Goal: Check status: Check status

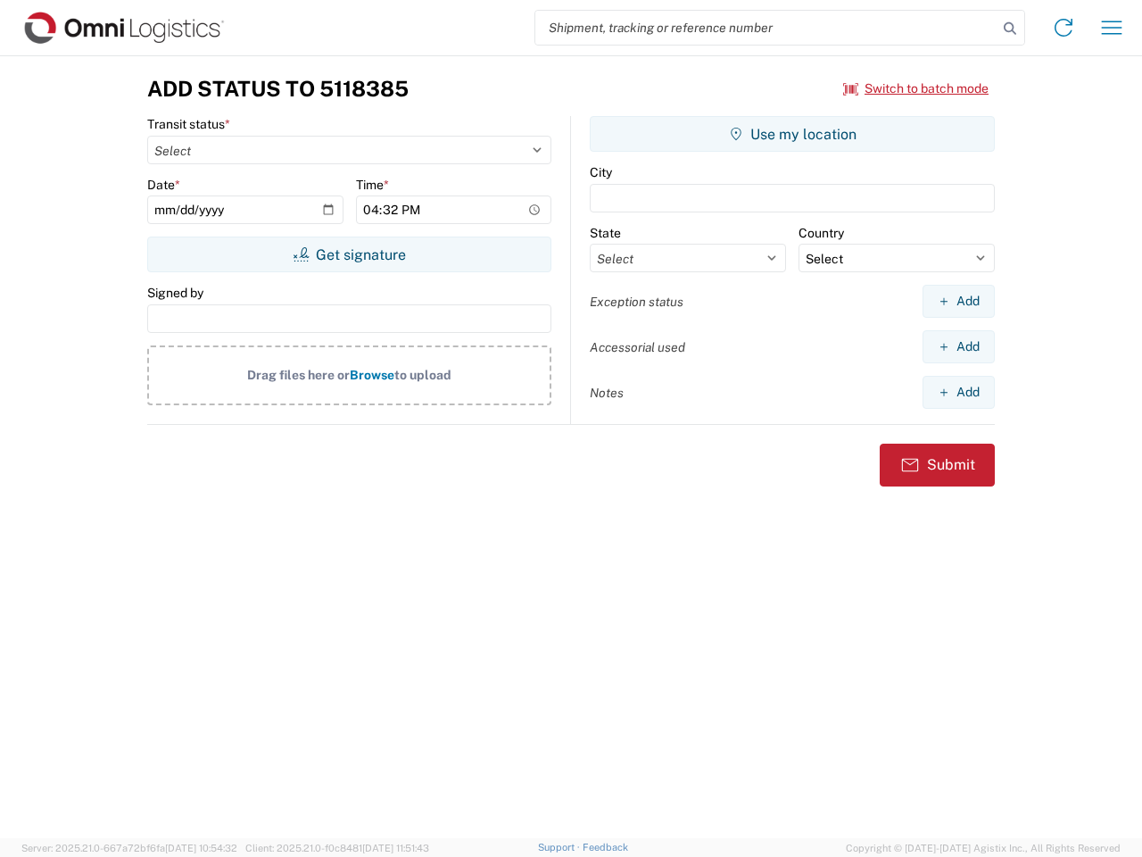
click at [767, 28] on input "search" at bounding box center [766, 28] width 462 height 34
click at [1010, 29] on icon at bounding box center [1010, 28] width 25 height 25
click at [1064, 28] on icon at bounding box center [1063, 27] width 29 height 29
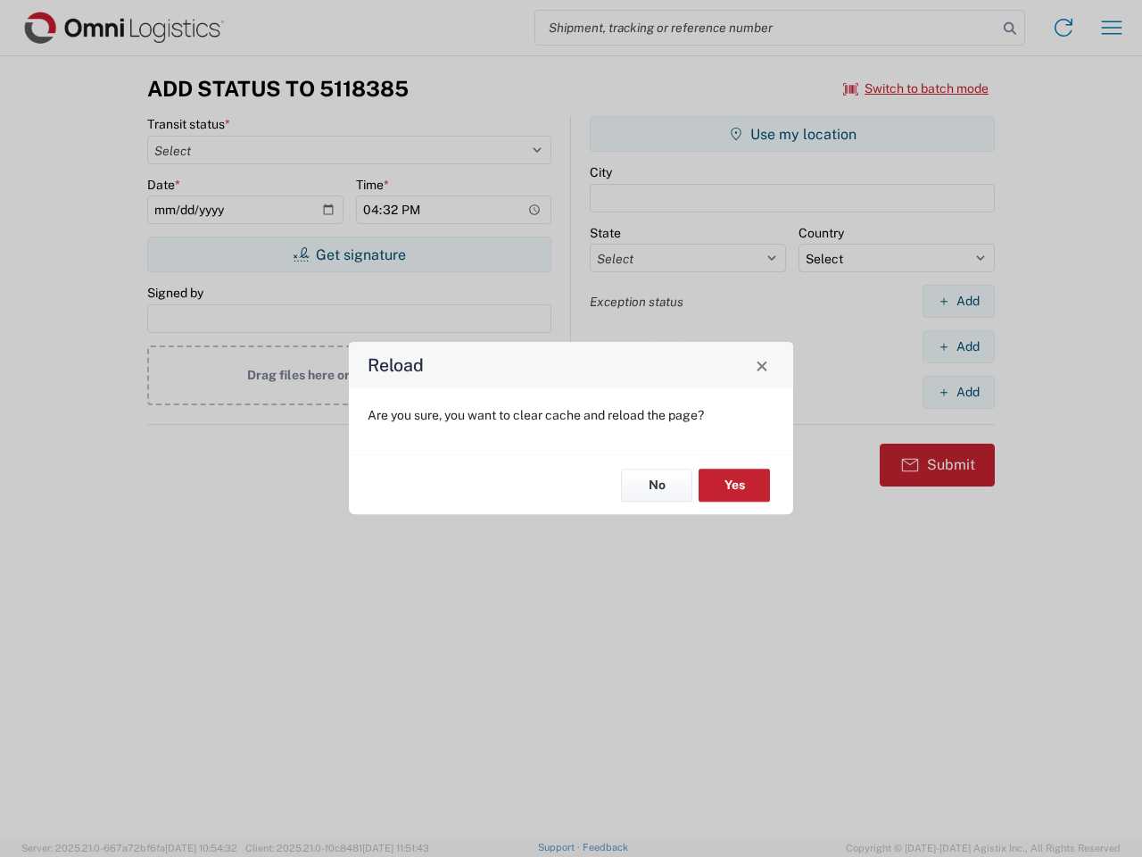
click at [916, 88] on div "Reload Are you sure, you want to clear cache and reload the page? No Yes" at bounding box center [571, 428] width 1142 height 857
click at [349, 254] on div "Reload Are you sure, you want to clear cache and reload the page? No Yes" at bounding box center [571, 428] width 1142 height 857
click at [792, 134] on div "Reload Are you sure, you want to clear cache and reload the page? No Yes" at bounding box center [571, 428] width 1142 height 857
click at [958, 301] on div "Reload Are you sure, you want to clear cache and reload the page? No Yes" at bounding box center [571, 428] width 1142 height 857
click at [958, 346] on div "Reload Are you sure, you want to clear cache and reload the page? No Yes" at bounding box center [571, 428] width 1142 height 857
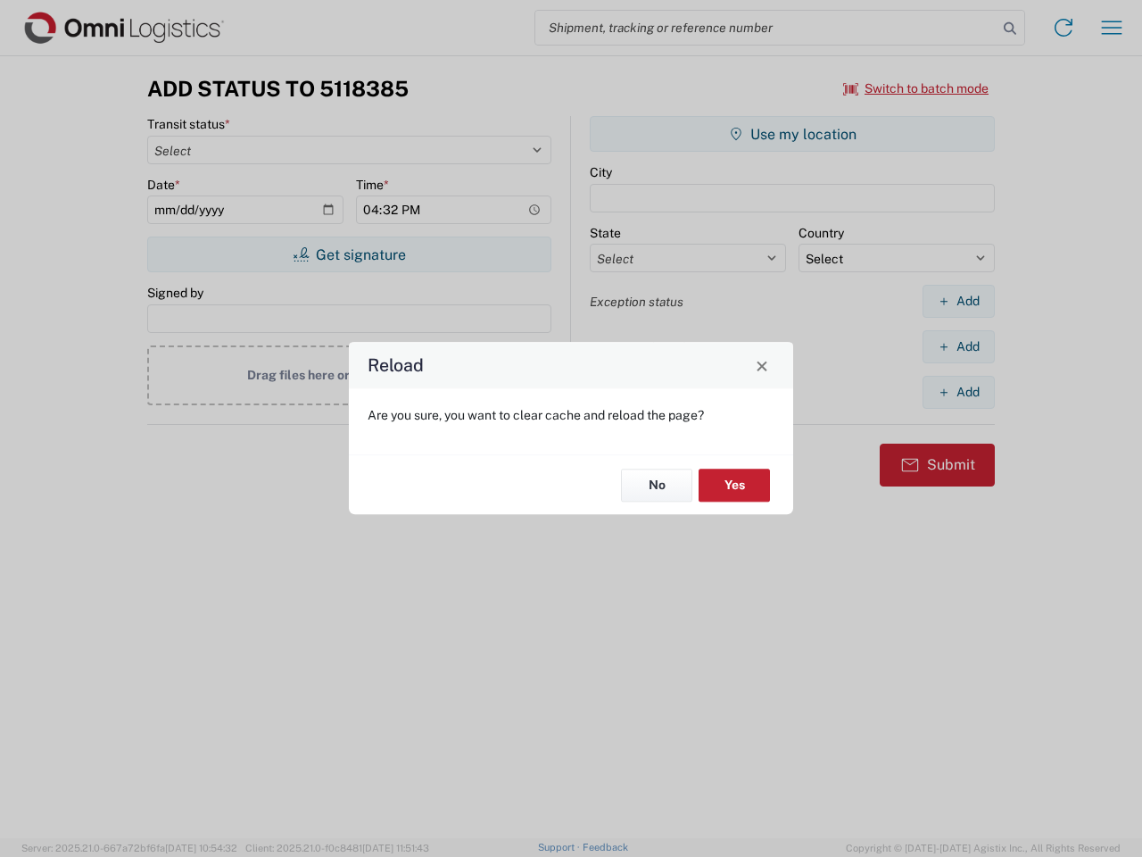
click at [958, 392] on div "Reload Are you sure, you want to clear cache and reload the page? No Yes" at bounding box center [571, 428] width 1142 height 857
